Goal: Task Accomplishment & Management: Complete application form

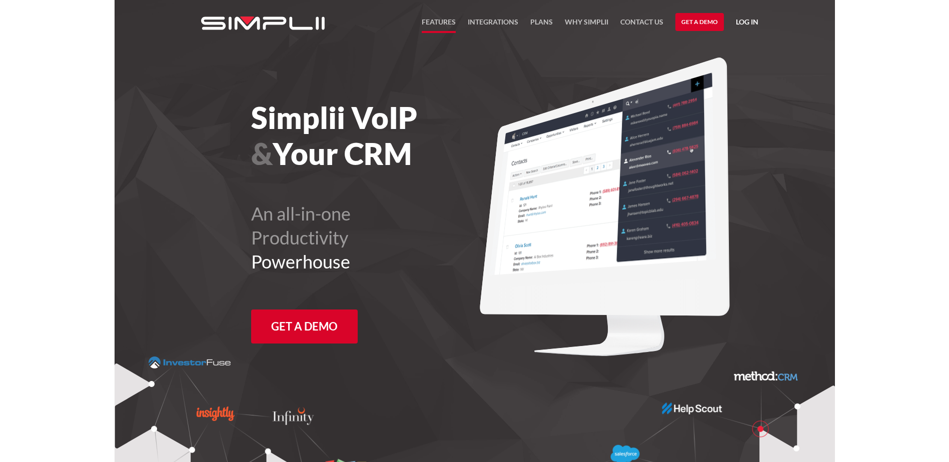
click at [438, 24] on link "FEATURES" at bounding box center [439, 24] width 34 height 17
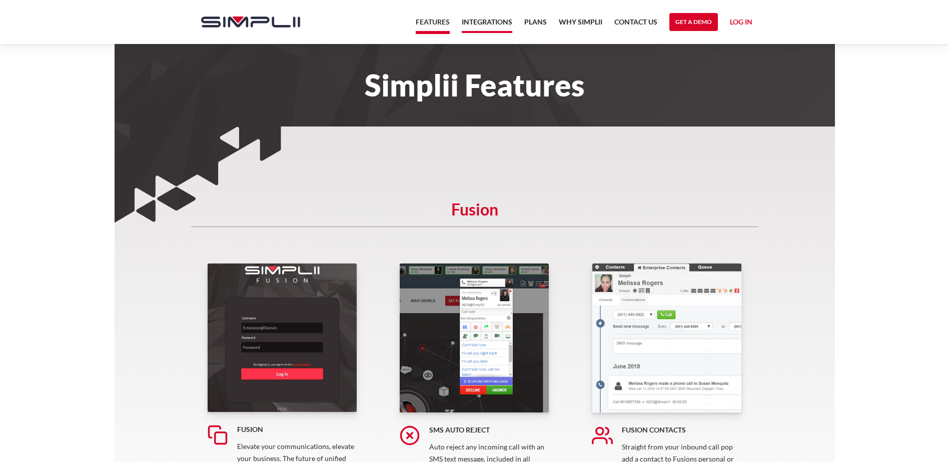
click at [485, 23] on link "Integrations" at bounding box center [487, 24] width 51 height 17
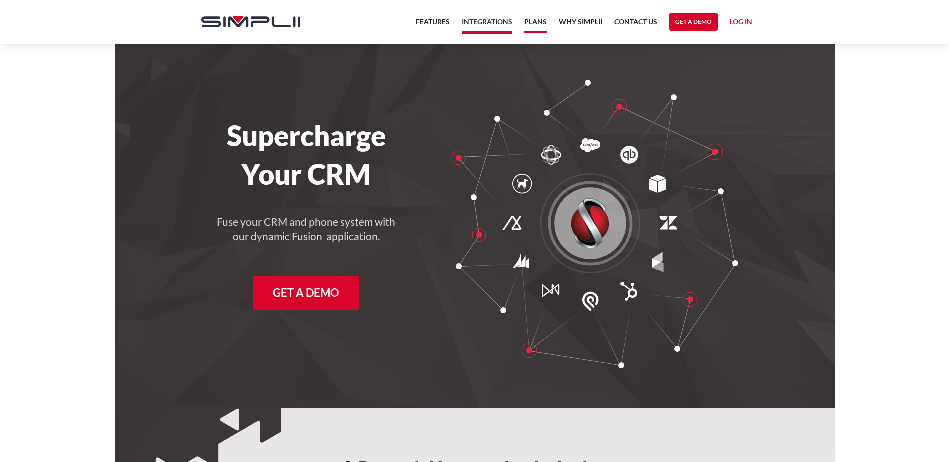
click at [529, 22] on link "Plans" at bounding box center [535, 24] width 23 height 17
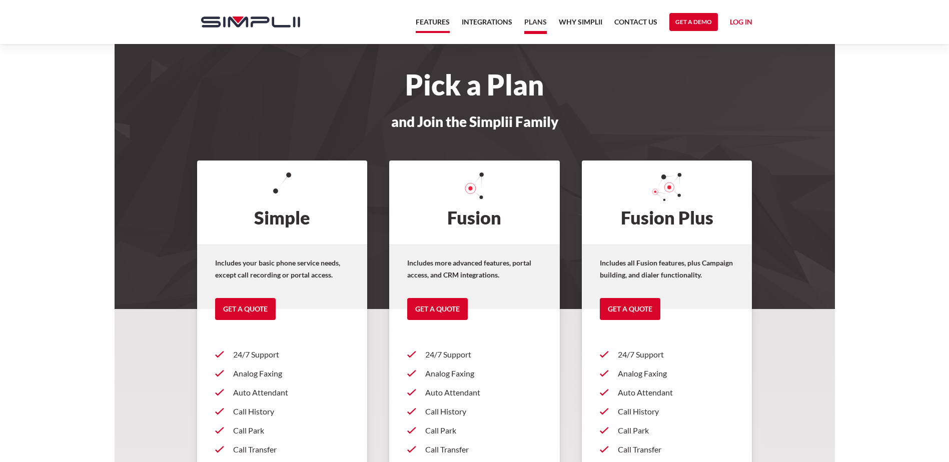
click at [425, 22] on link "Features" at bounding box center [433, 24] width 34 height 17
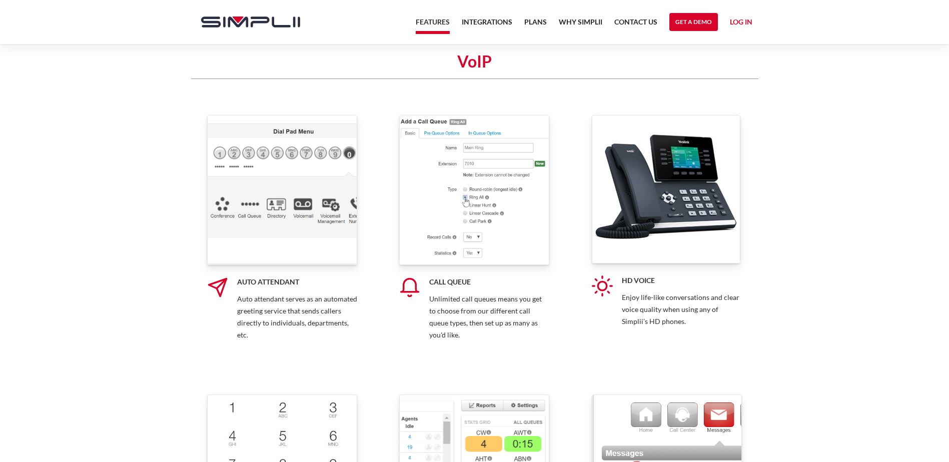
scroll to position [2502, 0]
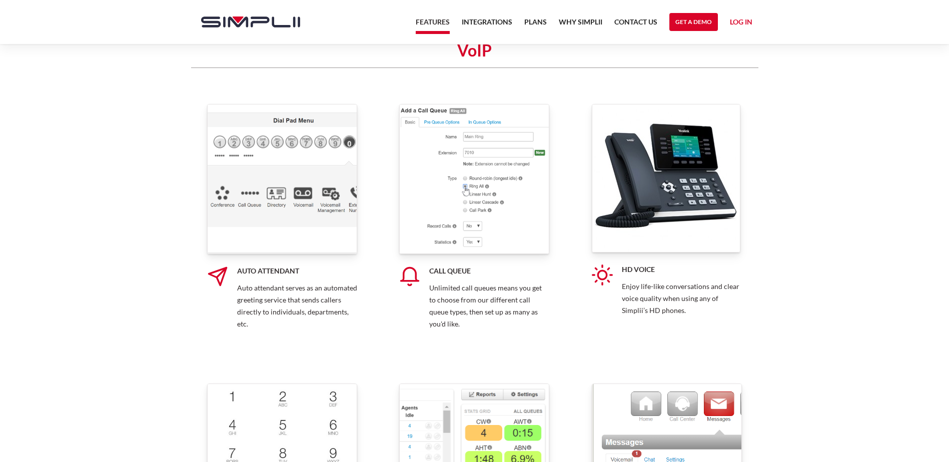
click at [678, 237] on img at bounding box center [666, 178] width 149 height 149
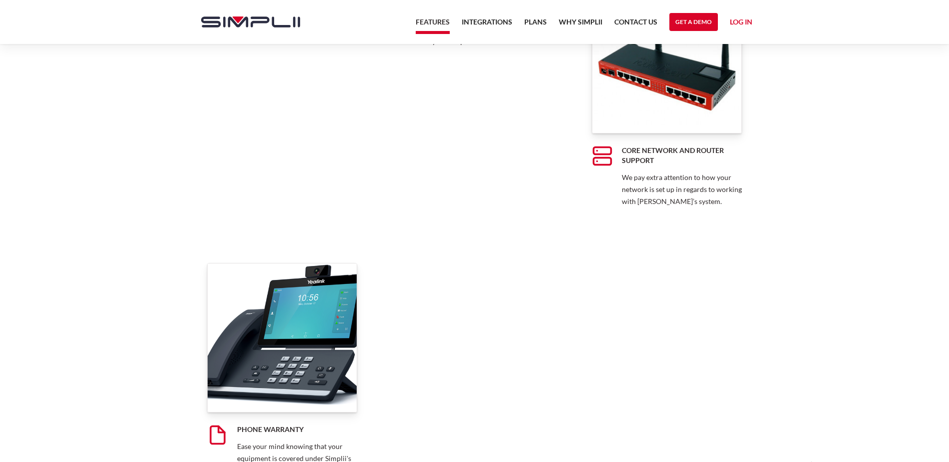
scroll to position [7877, 0]
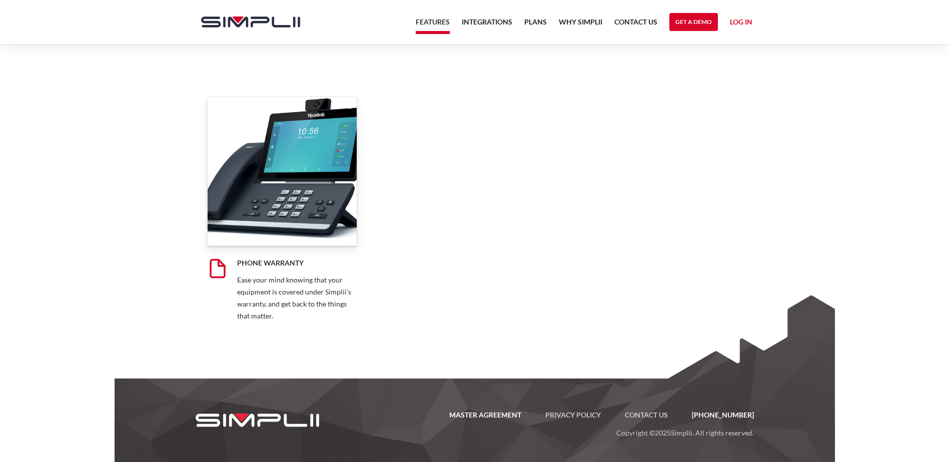
click at [511, 412] on link "Master Agreement" at bounding box center [485, 415] width 96 height 12
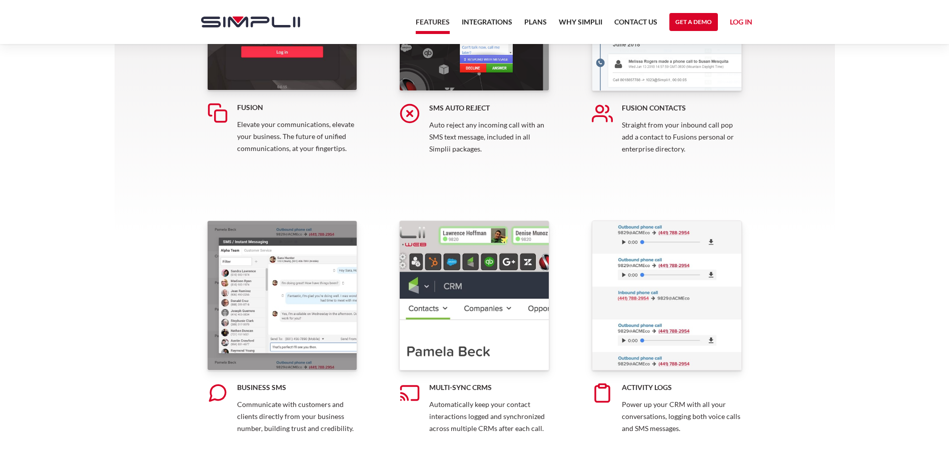
scroll to position [0, 0]
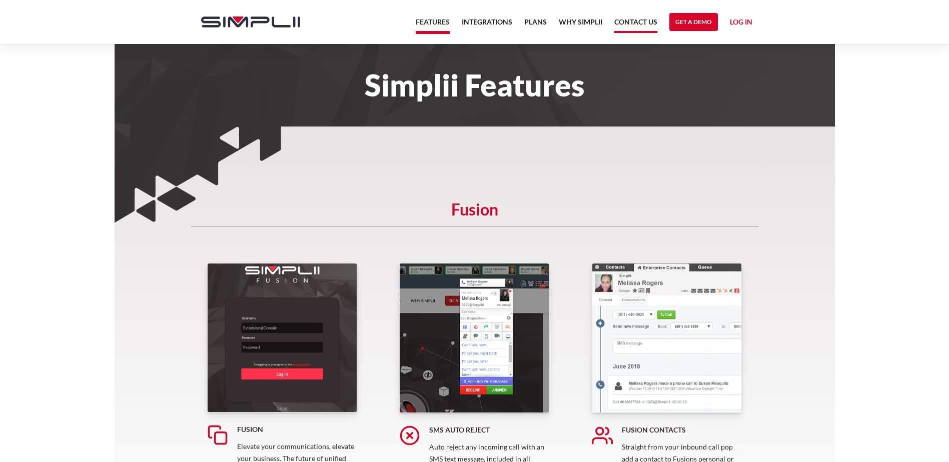
click at [643, 25] on link "Contact US" at bounding box center [636, 24] width 43 height 17
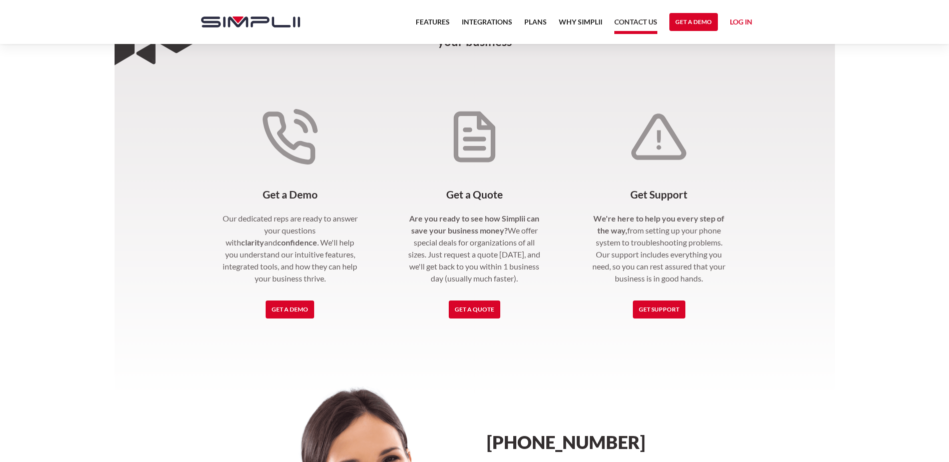
scroll to position [167, 0]
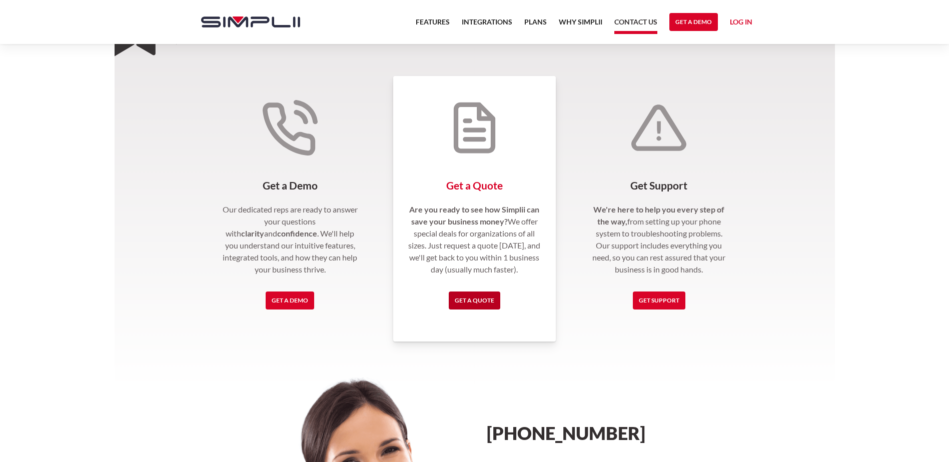
click at [456, 304] on link "Get a Quote" at bounding box center [475, 301] width 52 height 18
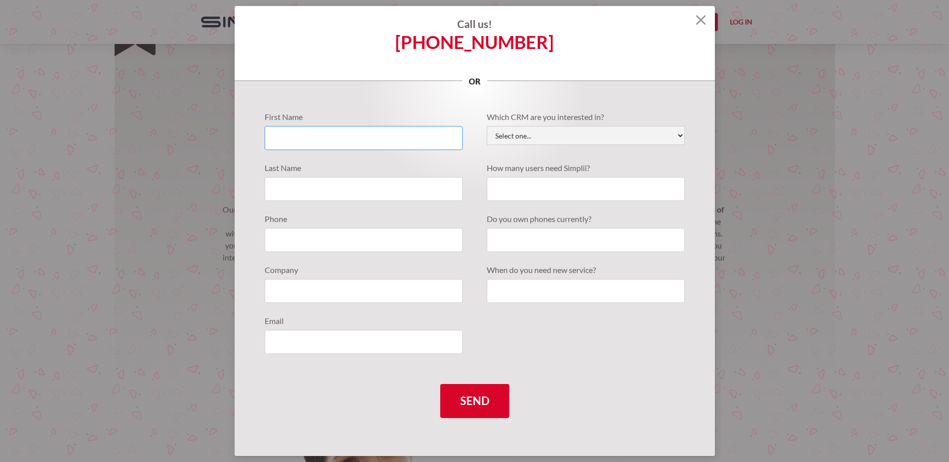
click at [333, 137] on input "Quote Requests" at bounding box center [364, 138] width 198 height 24
type input "Brian"
type input "Taylor"
type input "7577464991"
type input "###-##-4411"
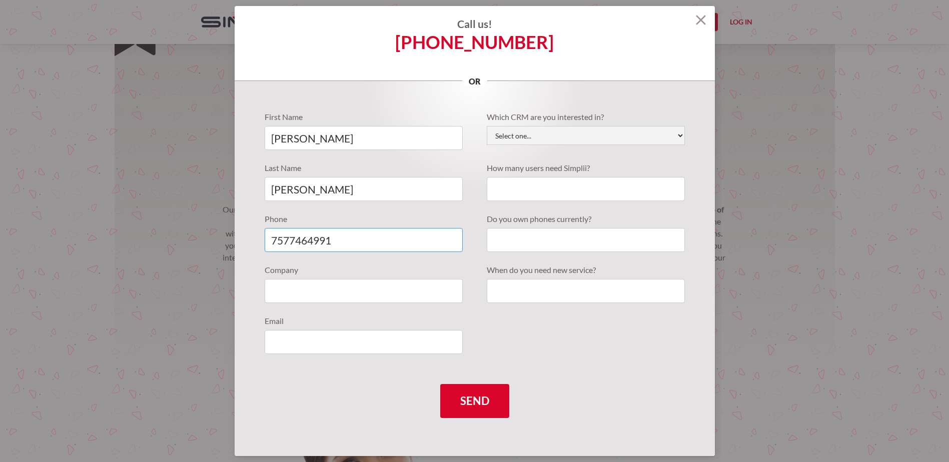
type input "brian.taylor@wildesfinancial.com"
drag, startPoint x: 332, startPoint y: 291, endPoint x: 225, endPoint y: 282, distance: 107.4
click at [225, 282] on section "Call us! (888) 787-7670 or First Name Brian Last Name Taylor Phone 7577464991 C…" at bounding box center [474, 231] width 949 height 462
type input "Wildes Financial Strategies"
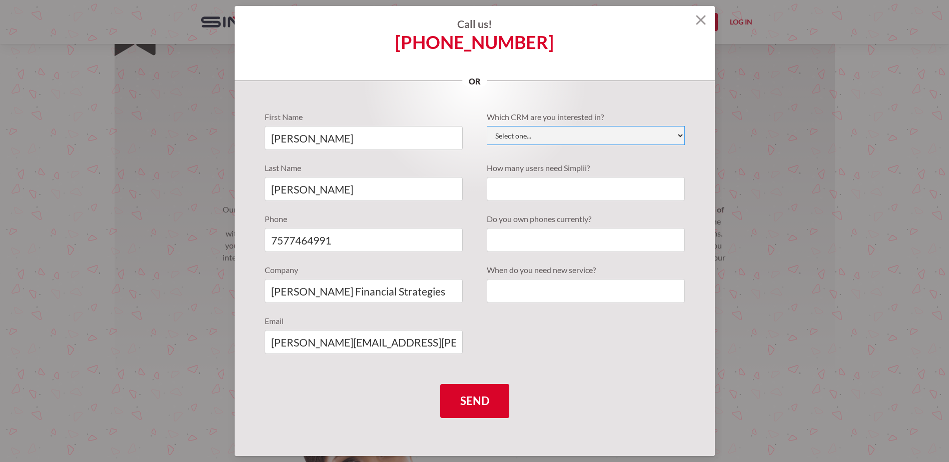
click at [553, 132] on select "Select one... Active Campaign Autotask ChildCareCRM Close.io ConnectWise Copper…" at bounding box center [586, 135] width 198 height 19
select select "Wealthbox"
click at [487, 126] on select "Select one... Active Campaign Autotask ChildCareCRM Close.io ConnectWise Copper…" at bounding box center [586, 135] width 198 height 19
click at [545, 189] on input "Quote Requests" at bounding box center [586, 189] width 198 height 24
type input "7"
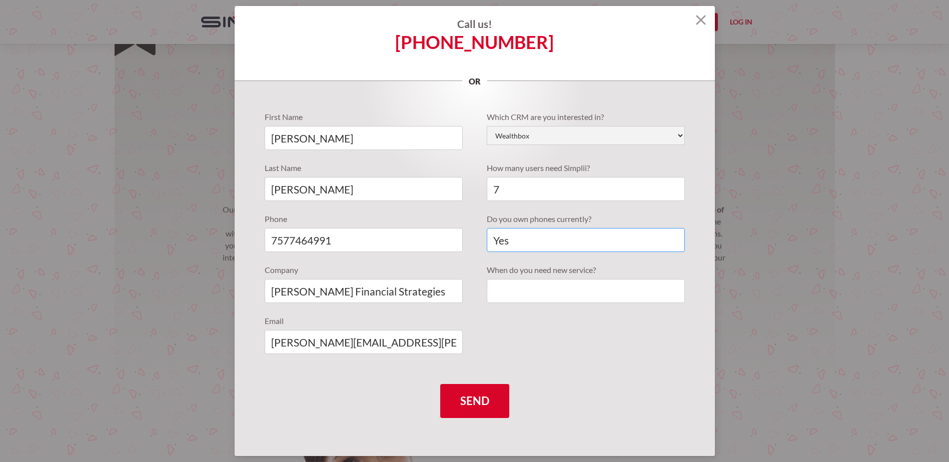
type input "Yes"
type input "September"
click at [472, 396] on input "Send" at bounding box center [474, 401] width 69 height 34
type input "Please wait..."
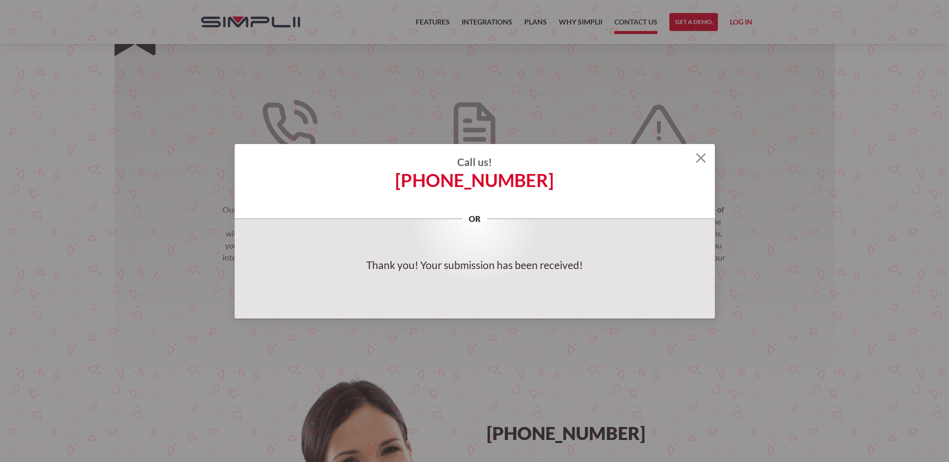
click at [704, 160] on img at bounding box center [701, 158] width 10 height 10
